Goal: Navigation & Orientation: Find specific page/section

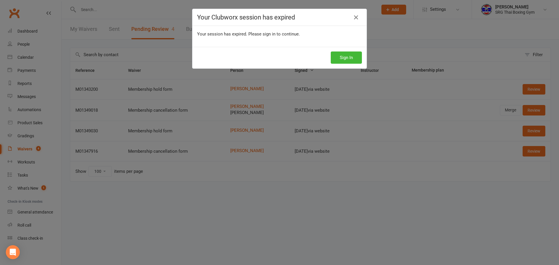
select select "100"
click at [342, 58] on button "Sign In" at bounding box center [346, 58] width 31 height 12
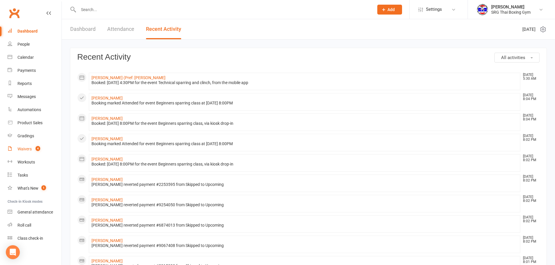
click at [17, 151] on div "Waivers" at bounding box center [24, 149] width 14 height 5
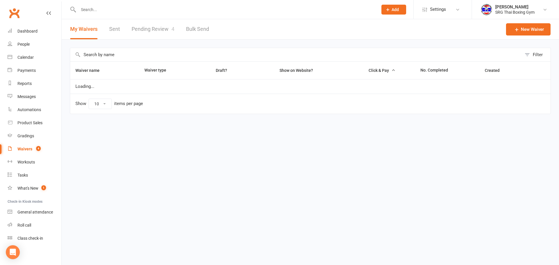
click at [151, 33] on link "Pending Review 4" at bounding box center [153, 29] width 43 height 20
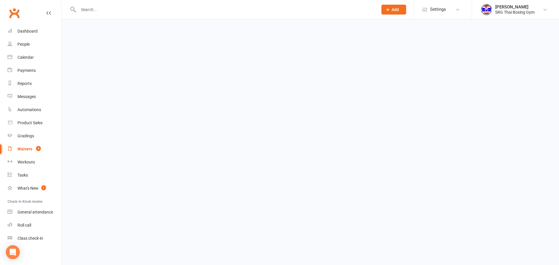
select select "100"
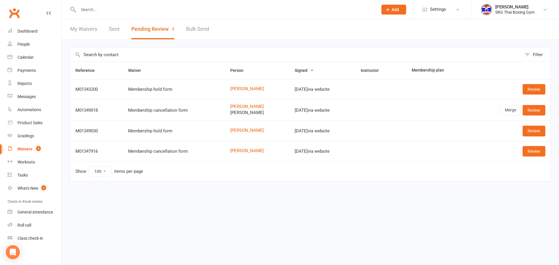
click at [100, 30] on div "My Waivers Sent Pending Review 4 Bulk Send" at bounding box center [140, 29] width 156 height 20
click at [34, 27] on link "Dashboard" at bounding box center [35, 31] width 54 height 13
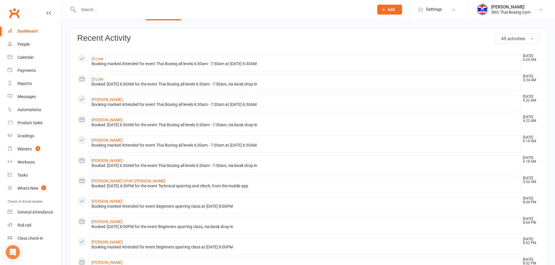
scroll to position [29, 0]
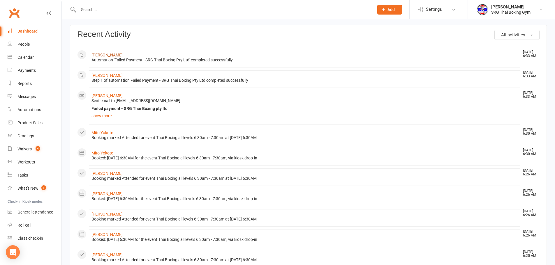
click at [109, 53] on link "[PERSON_NAME]" at bounding box center [106, 55] width 31 height 5
